Goal: Task Accomplishment & Management: Complete application form

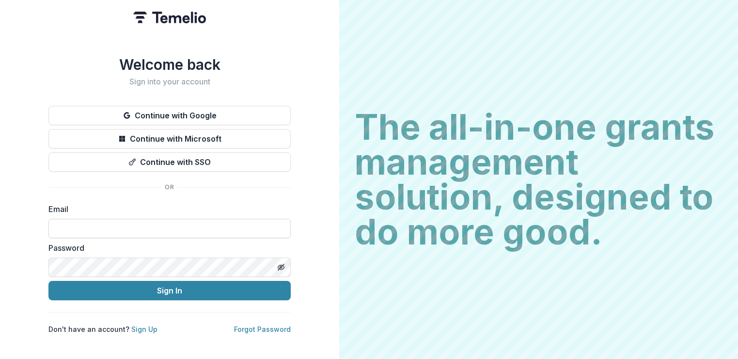
click at [123, 223] on input at bounding box center [169, 228] width 242 height 19
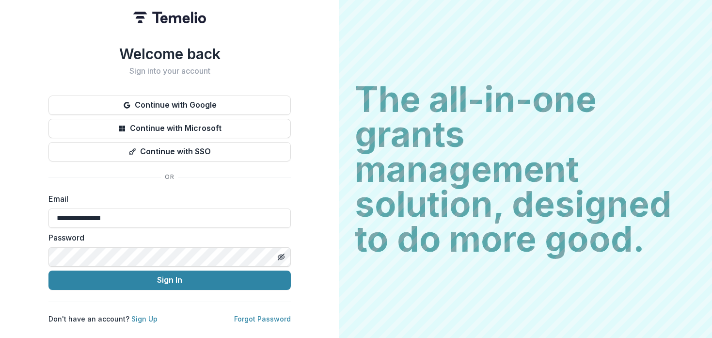
type input "**********"
click at [152, 321] on div "**********" at bounding box center [169, 169] width 339 height 338
click at [150, 317] on link "Sign Up" at bounding box center [144, 319] width 26 height 8
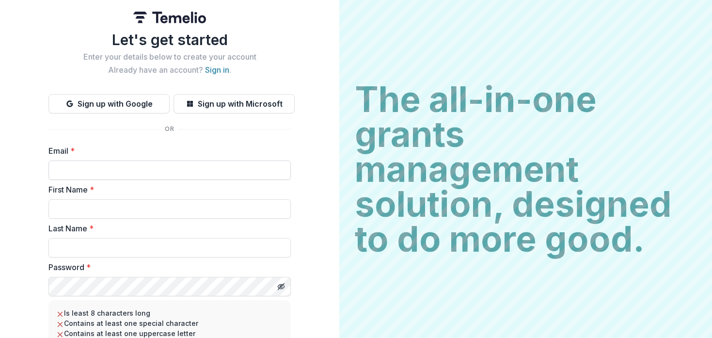
click at [77, 174] on input "Email *" at bounding box center [169, 169] width 242 height 19
type input "**********"
type input "*"
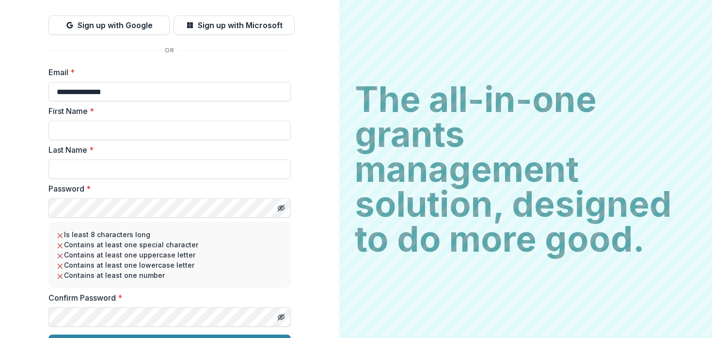
scroll to position [102, 0]
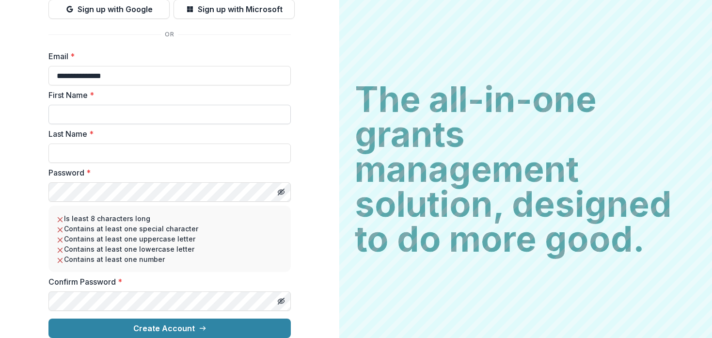
click at [80, 106] on input "First Name *" at bounding box center [169, 114] width 242 height 19
type input "*******"
type input "****"
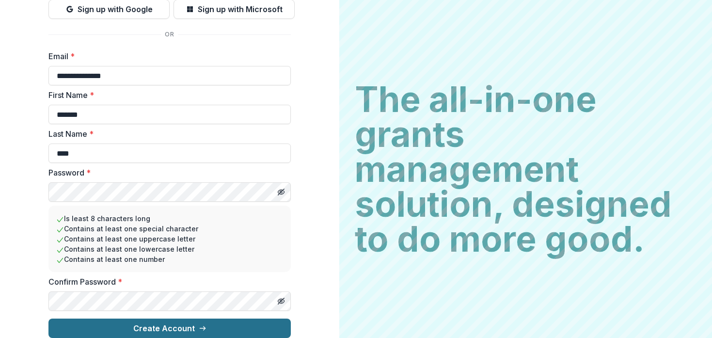
click at [159, 321] on button "Create Account" at bounding box center [169, 327] width 242 height 19
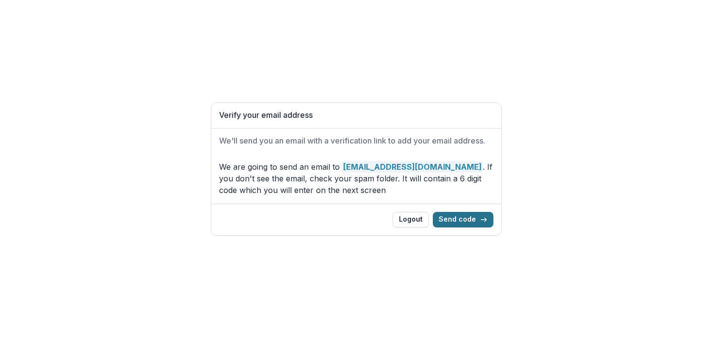
click at [463, 218] on button "Send code" at bounding box center [463, 220] width 61 height 16
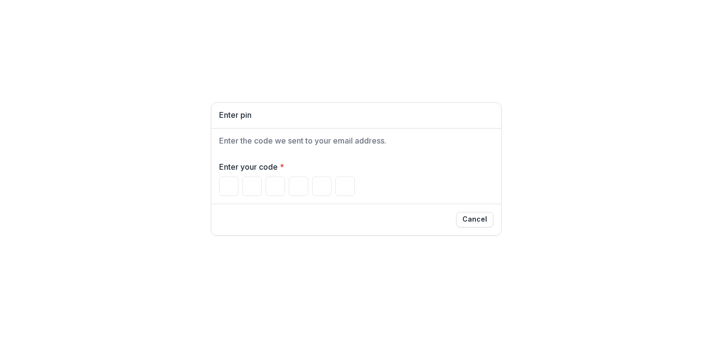
type input "*"
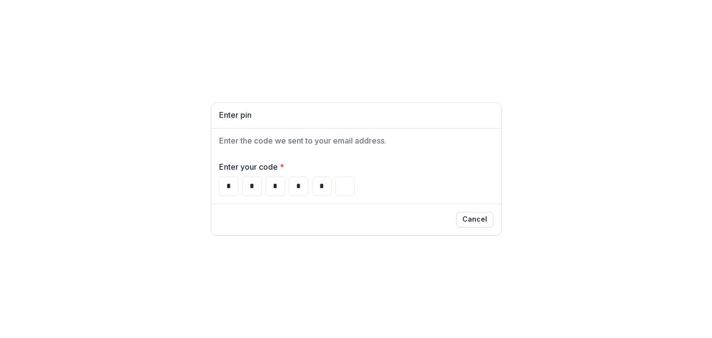
type input "*"
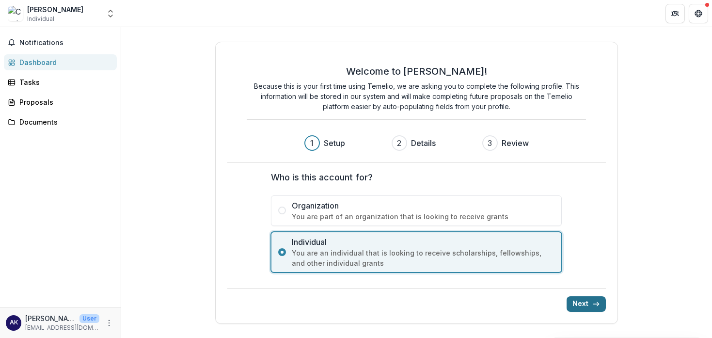
click at [584, 303] on button "Next" at bounding box center [586, 304] width 39 height 16
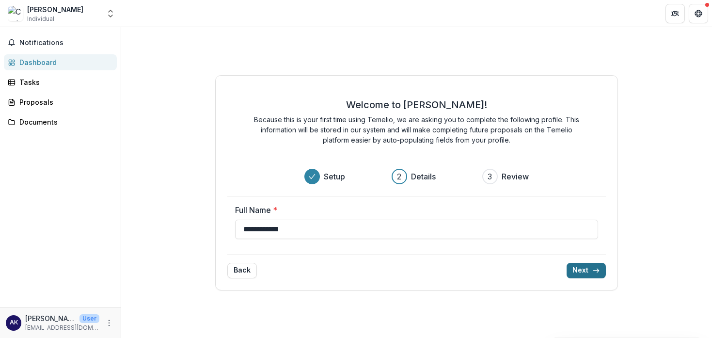
click at [584, 271] on button "Next" at bounding box center [586, 271] width 39 height 16
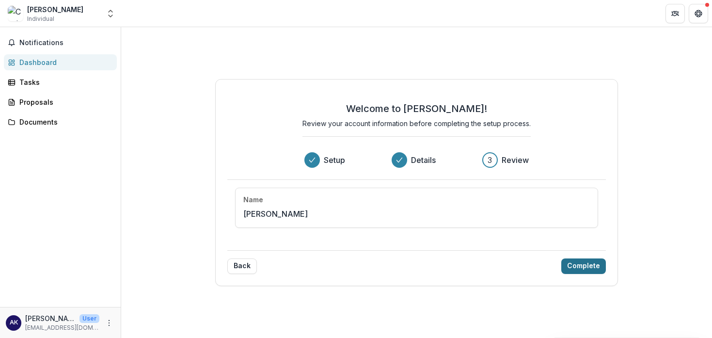
click at [582, 266] on button "Complete" at bounding box center [583, 266] width 45 height 16
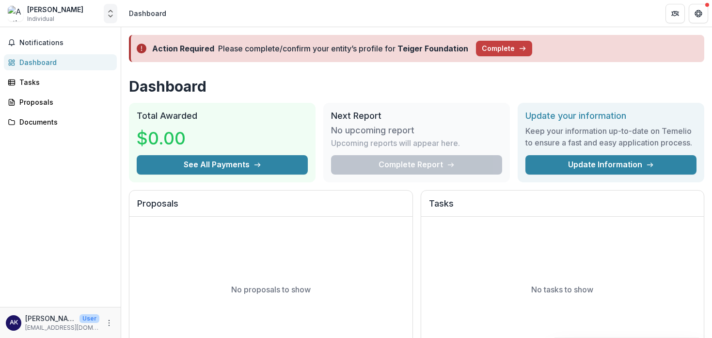
click at [109, 16] on icon "Open entity switcher" at bounding box center [111, 14] width 10 height 10
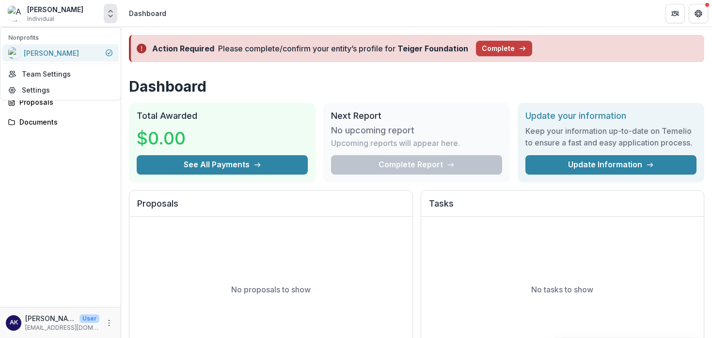
click at [46, 57] on div "Ceci Moss" at bounding box center [51, 53] width 55 height 10
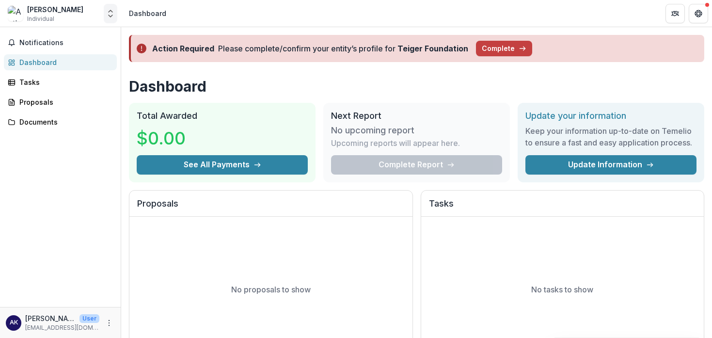
click at [111, 14] on icon "Open entity switcher" at bounding box center [111, 14] width 10 height 10
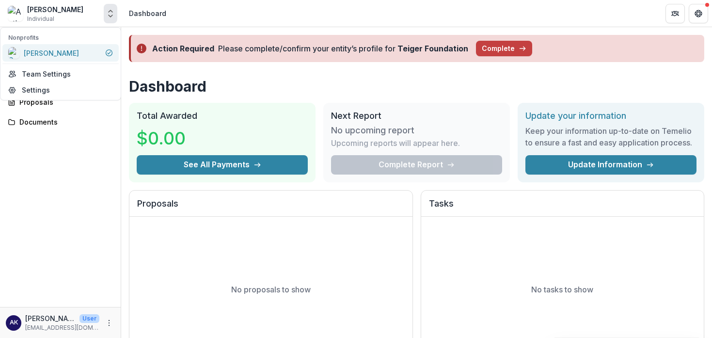
click at [14, 49] on img at bounding box center [14, 53] width 12 height 12
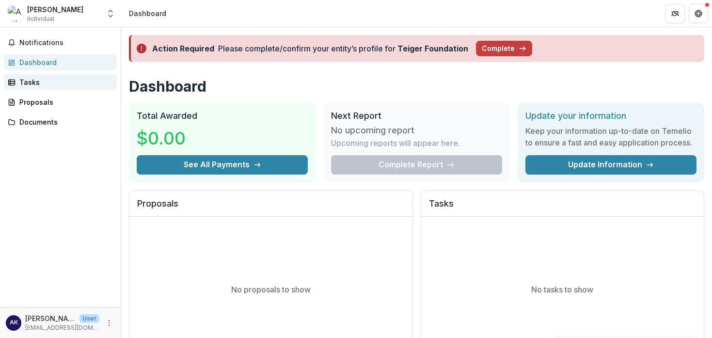
click at [25, 79] on div "Tasks" at bounding box center [64, 82] width 90 height 10
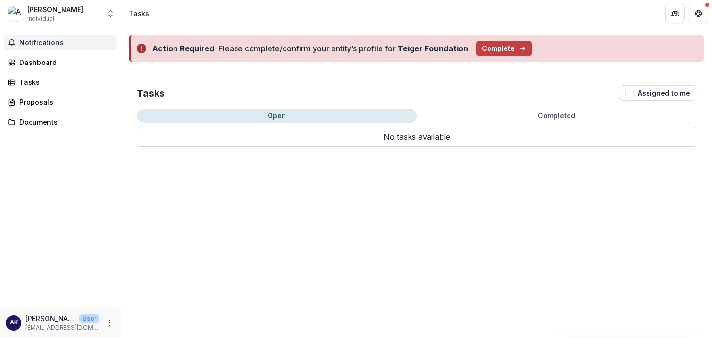
click at [44, 44] on span "Notifications" at bounding box center [66, 43] width 94 height 8
click at [459, 101] on div "Tasks Assigned to me Open Completed No tasks available No tasks available" at bounding box center [416, 116] width 591 height 93
click at [491, 49] on button "Complete" at bounding box center [504, 49] width 56 height 16
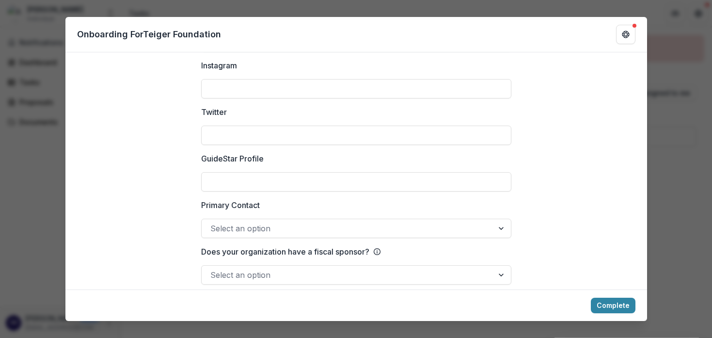
scroll to position [1376, 0]
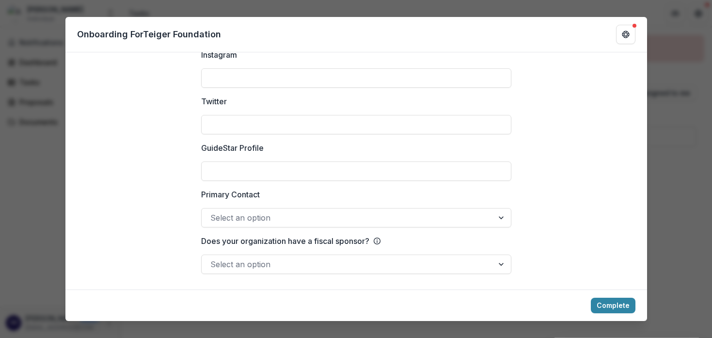
click at [667, 229] on div "**********" at bounding box center [356, 169] width 712 height 338
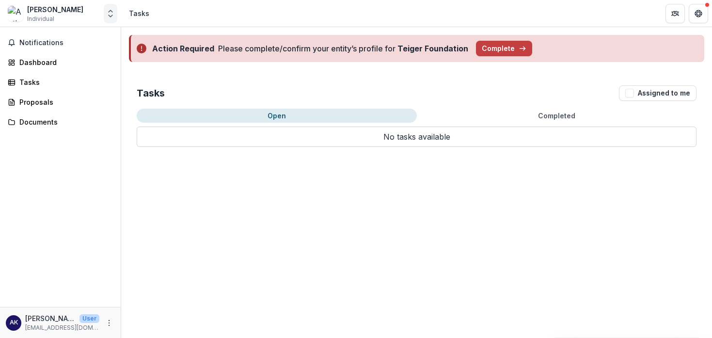
click at [111, 12] on polyline "Open entity switcher" at bounding box center [111, 11] width 4 height 2
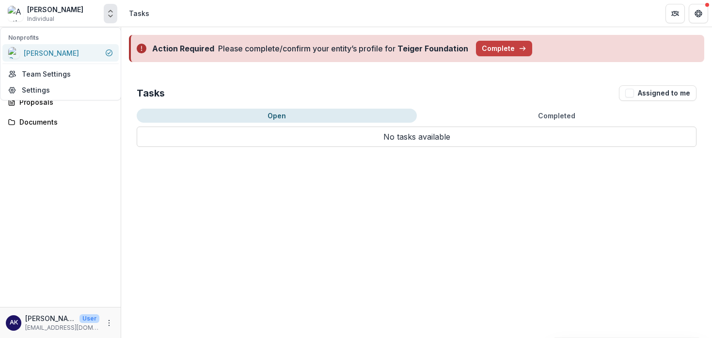
click at [44, 51] on div "Ceci Moss" at bounding box center [51, 53] width 55 height 10
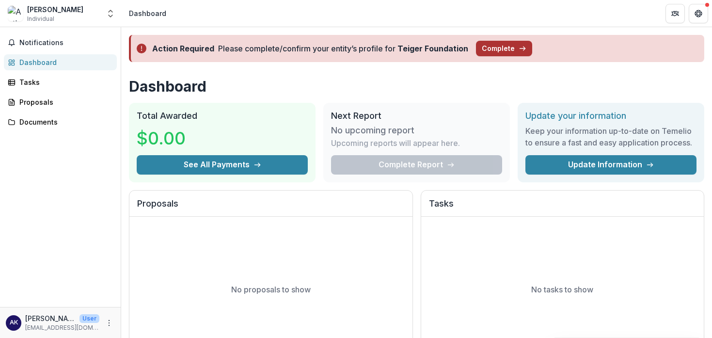
click at [505, 47] on button "Complete" at bounding box center [504, 49] width 56 height 16
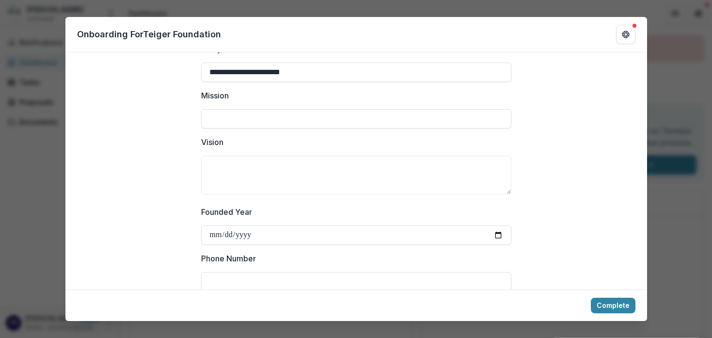
scroll to position [58, 0]
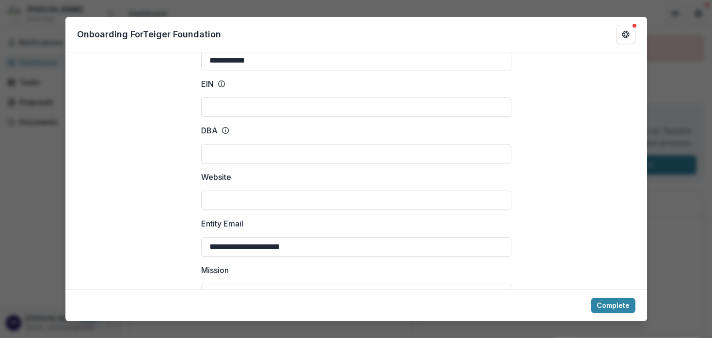
click at [682, 250] on div "**********" at bounding box center [356, 169] width 712 height 338
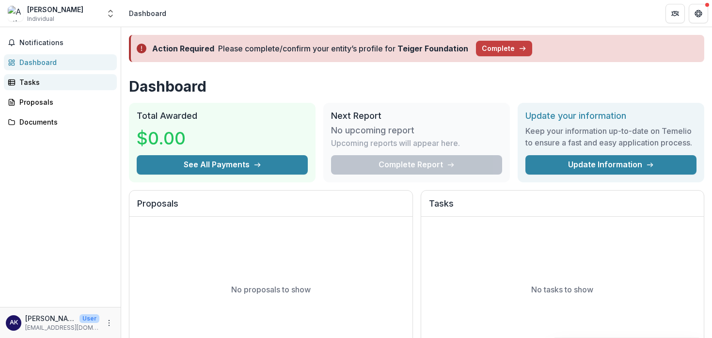
click at [35, 83] on div "Tasks" at bounding box center [64, 82] width 90 height 10
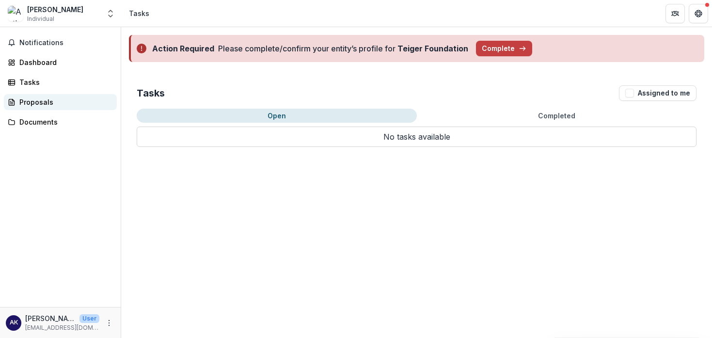
click at [21, 100] on div "Proposals" at bounding box center [64, 102] width 90 height 10
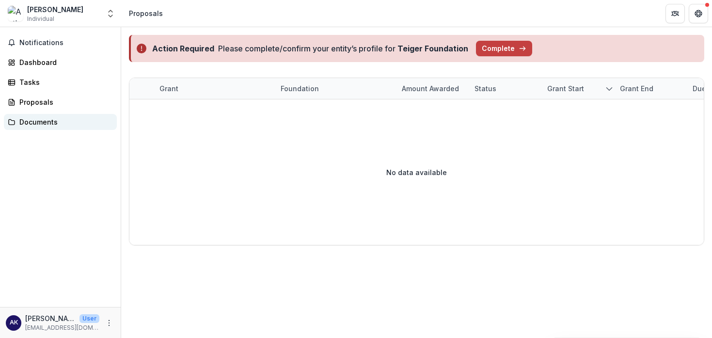
click at [29, 122] on div "Documents" at bounding box center [64, 122] width 90 height 10
